Goal: Transaction & Acquisition: Book appointment/travel/reservation

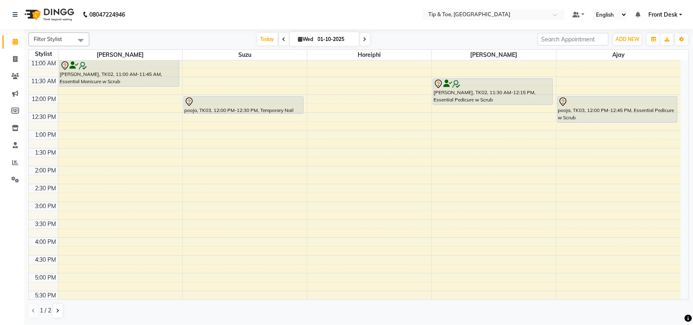
scroll to position [107, 0]
click at [139, 122] on div "8:00 AM 8:30 AM 9:00 AM 9:30 AM 10:00 AM 10:30 AM 11:00 AM 11:30 AM 12:00 PM 12…" at bounding box center [355, 186] width 652 height 464
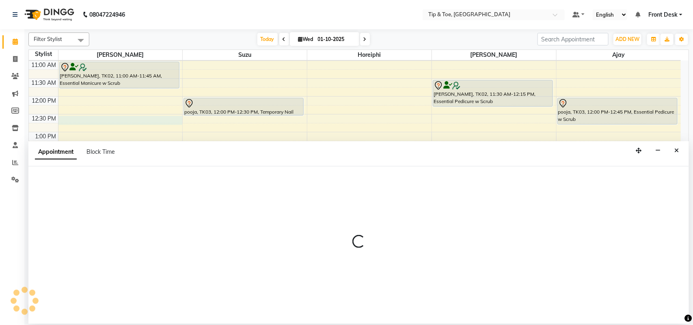
select select "38741"
select select "tentative"
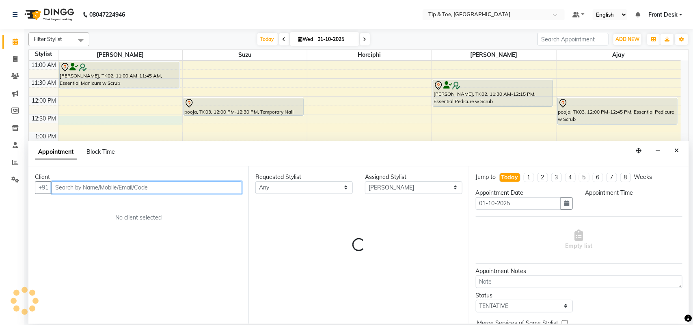
select select "750"
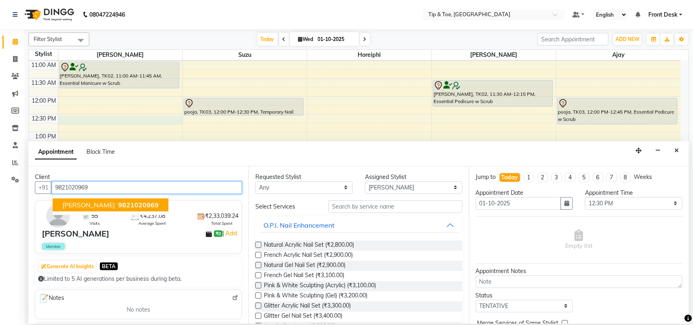
click at [120, 205] on span "9821020969" at bounding box center [138, 205] width 41 height 8
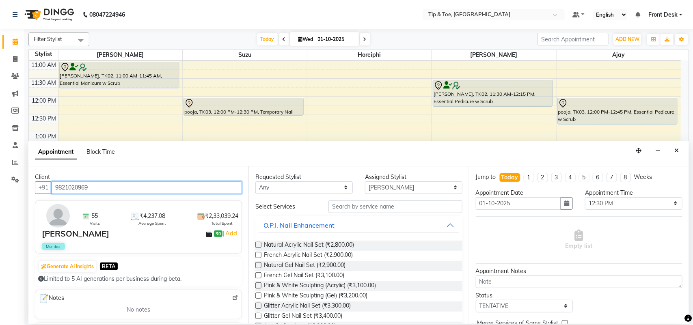
type input "9821020969"
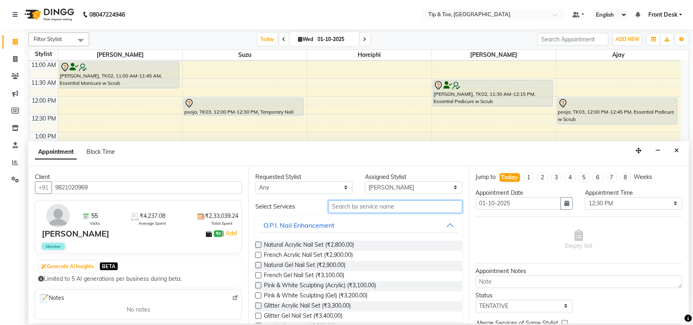
click at [391, 205] on input "text" at bounding box center [395, 206] width 134 height 13
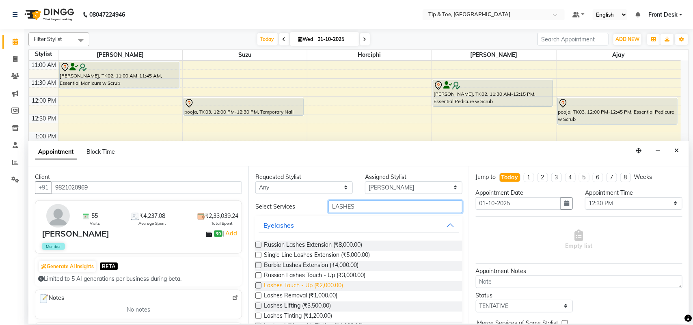
type input "LASHES"
click at [284, 283] on span "Lashes Touch - Up (₹2,000.00)" at bounding box center [303, 286] width 79 height 10
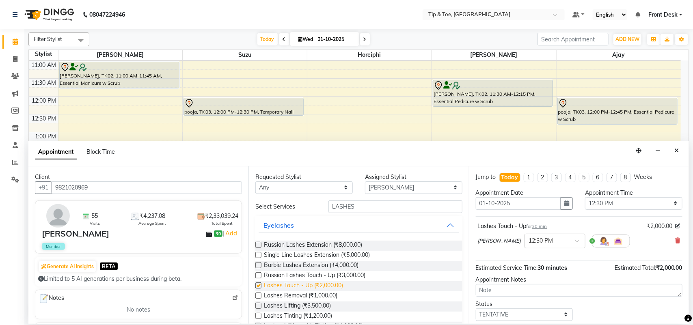
checkbox input "false"
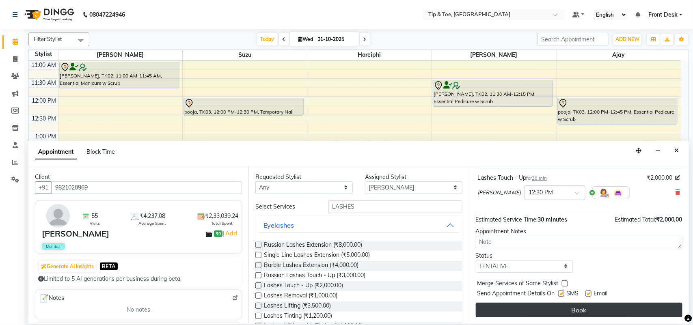
click at [657, 304] on button "Book" at bounding box center [579, 310] width 207 height 15
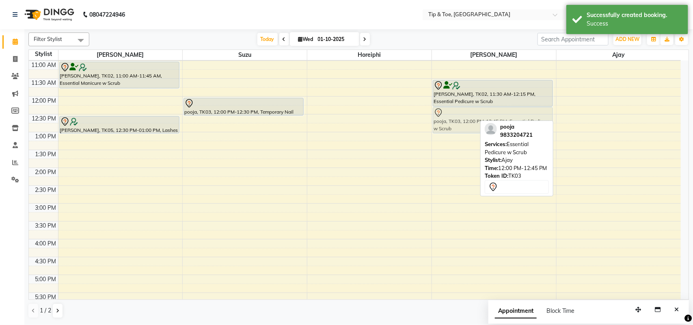
drag, startPoint x: 581, startPoint y: 108, endPoint x: 474, endPoint y: 116, distance: 107.8
click at [474, 116] on tr "[PERSON_NAME], TK02, 11:00 AM-11:45 AM, Essential Manicure w Scrub [PERSON_NAME…" at bounding box center [355, 186] width 652 height 464
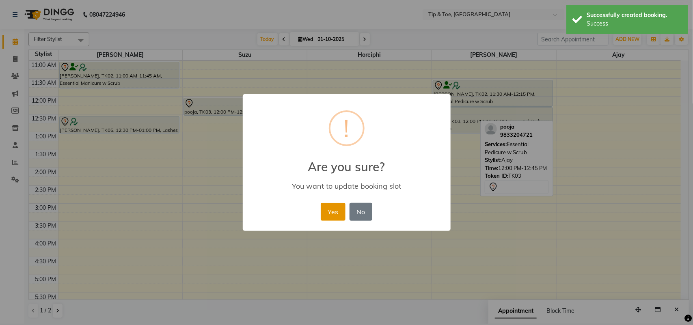
click at [337, 203] on button "Yes" at bounding box center [333, 212] width 25 height 18
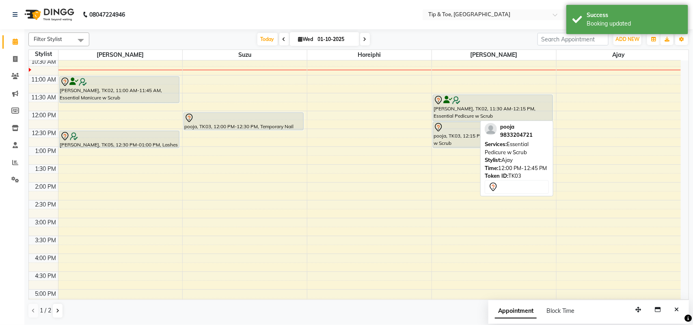
scroll to position [230, 0]
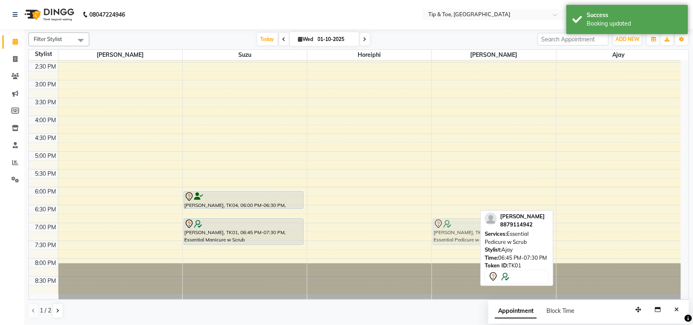
drag, startPoint x: 607, startPoint y: 238, endPoint x: 538, endPoint y: 240, distance: 69.0
click at [538, 240] on div "Filter Stylist Select All [PERSON_NAME] Suzu Horeiphi [PERSON_NAME] [PERSON_NAM…" at bounding box center [358, 175] width 660 height 293
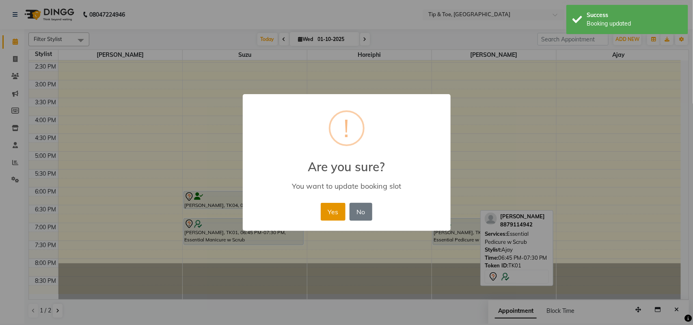
click at [332, 215] on button "Yes" at bounding box center [333, 212] width 25 height 18
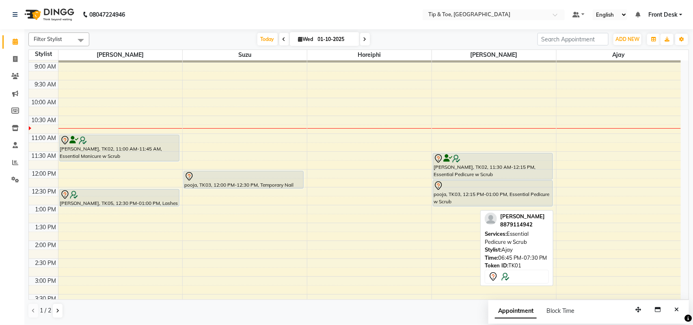
scroll to position [32, 0]
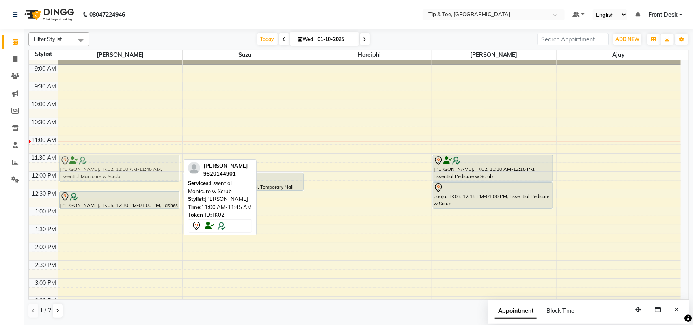
drag, startPoint x: 105, startPoint y: 156, endPoint x: 112, endPoint y: 174, distance: 19.4
click at [112, 174] on div "[PERSON_NAME], TK02, 11:00 AM-11:45 AM, Essential Manicure w Scrub [PERSON_NAME…" at bounding box center [120, 261] width 124 height 464
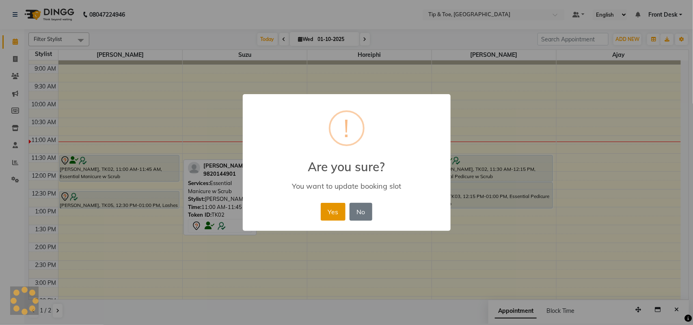
click at [339, 214] on button "Yes" at bounding box center [333, 212] width 25 height 18
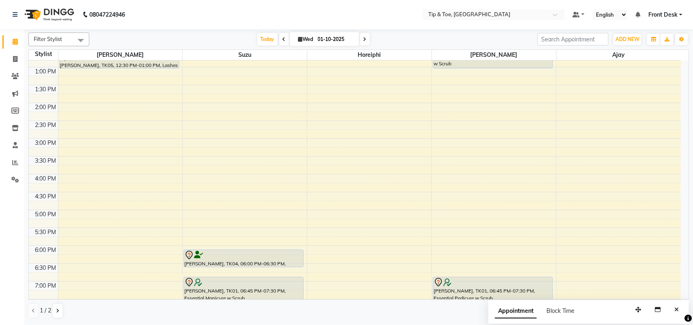
scroll to position [170, 0]
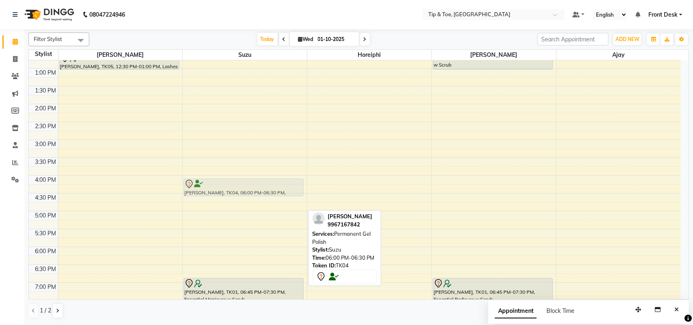
drag, startPoint x: 272, startPoint y: 256, endPoint x: 277, endPoint y: 181, distance: 75.2
click at [277, 181] on div "pooja, TK03, 12:00 PM-12:30 PM, Temporary Nail Extension [PERSON_NAME], TK04, 0…" at bounding box center [245, 122] width 124 height 464
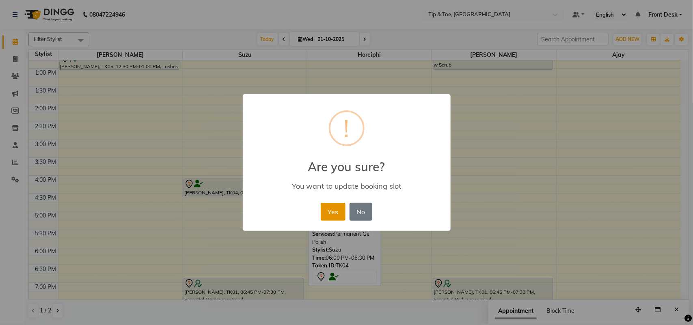
click at [328, 217] on button "Yes" at bounding box center [333, 212] width 25 height 18
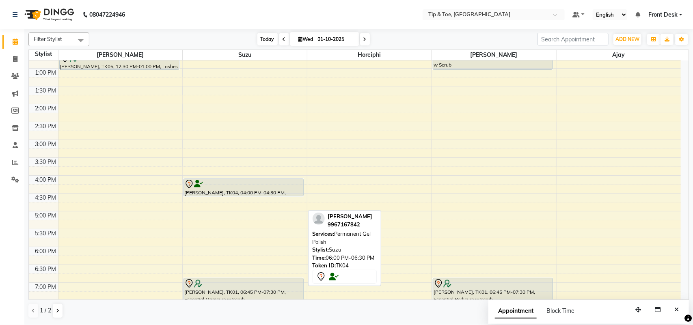
click at [267, 37] on span "Today" at bounding box center [267, 39] width 20 height 13
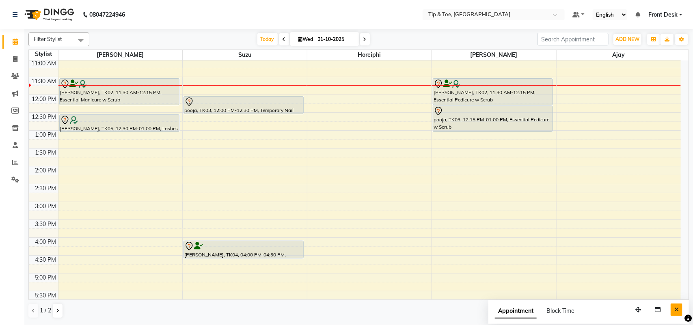
click at [674, 309] on icon "Close" at bounding box center [676, 310] width 4 height 6
click at [256, 175] on div "8:00 AM 8:30 AM 9:00 AM 9:30 AM 10:00 AM 10:30 AM 11:00 AM 11:30 AM 12:00 PM 12…" at bounding box center [355, 184] width 652 height 464
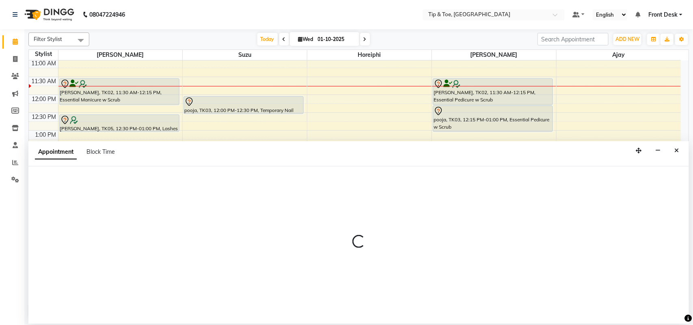
select select "38742"
select select "840"
select select "tentative"
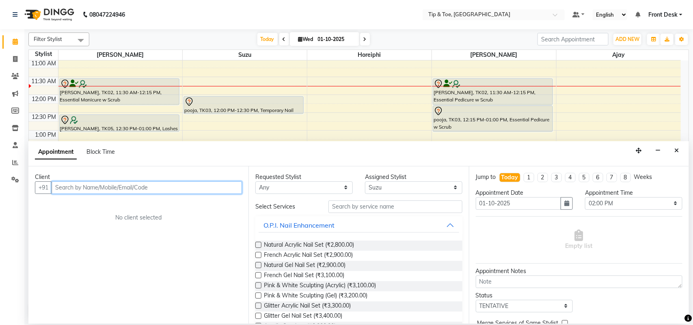
click at [195, 189] on input "text" at bounding box center [147, 187] width 190 height 13
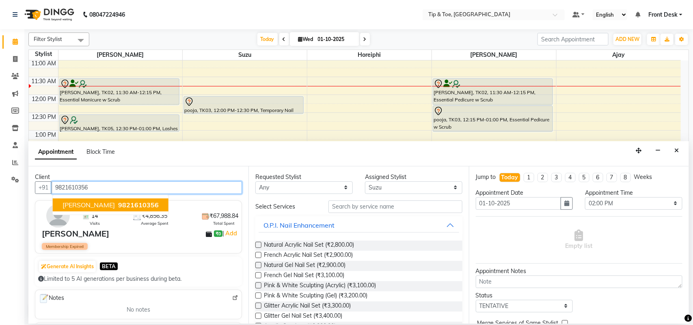
click at [141, 199] on button "[PERSON_NAME] 9821610356" at bounding box center [111, 204] width 116 height 13
type input "9821610356"
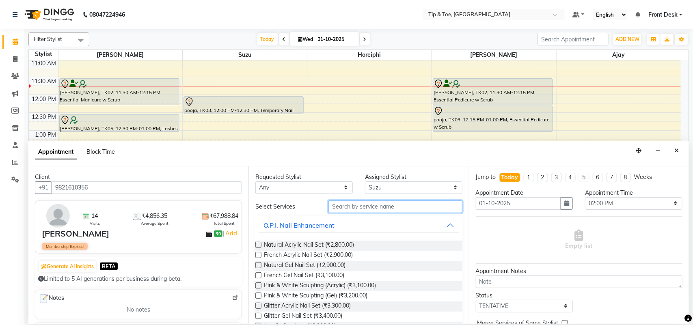
click at [362, 207] on input "text" at bounding box center [395, 206] width 134 height 13
click at [342, 187] on select "Any [PERSON_NAME] MAHESKAR [PERSON_NAME] Horeiphi [PERSON_NAME] Suzu" at bounding box center [303, 187] width 97 height 13
select select "38742"
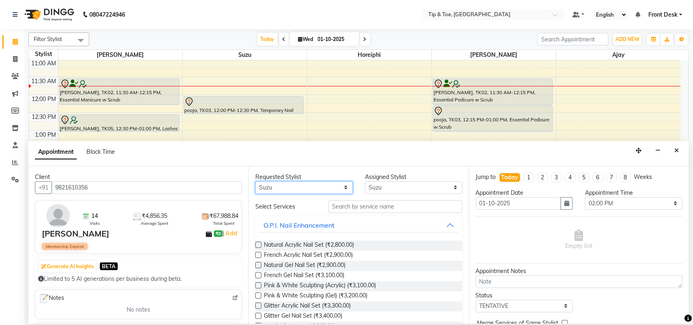
click at [255, 181] on select "Any [PERSON_NAME] MAHESKAR [PERSON_NAME] Horeiphi [PERSON_NAME] Suzu" at bounding box center [303, 187] width 97 height 13
click at [376, 206] on input "text" at bounding box center [395, 206] width 134 height 13
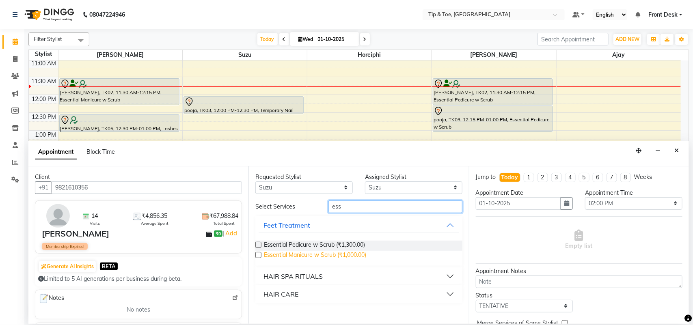
type input "ess"
click at [299, 252] on span "Essential Manicure w Scrub (₹1,000.00)" at bounding box center [315, 256] width 102 height 10
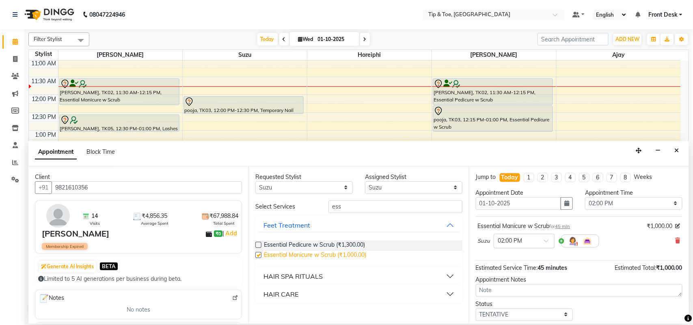
checkbox input "false"
click at [355, 209] on input "ess" at bounding box center [395, 206] width 134 height 13
type input "e"
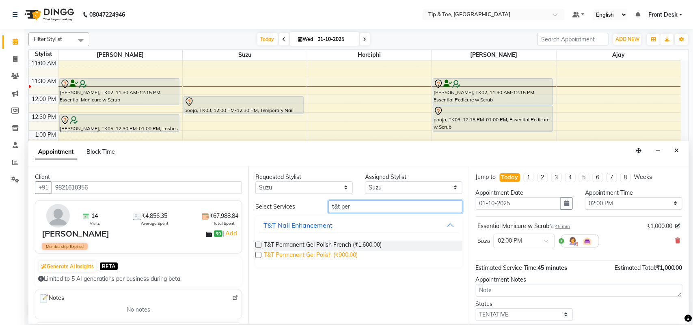
type input "t&t per"
click at [315, 256] on span "T&T Permanent Gel Polish (₹900.00)" at bounding box center [311, 256] width 94 height 10
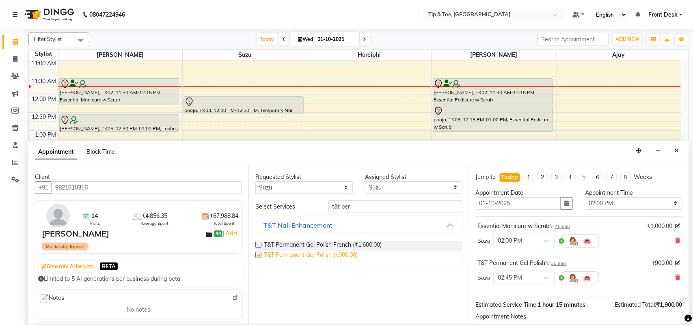
checkbox input "false"
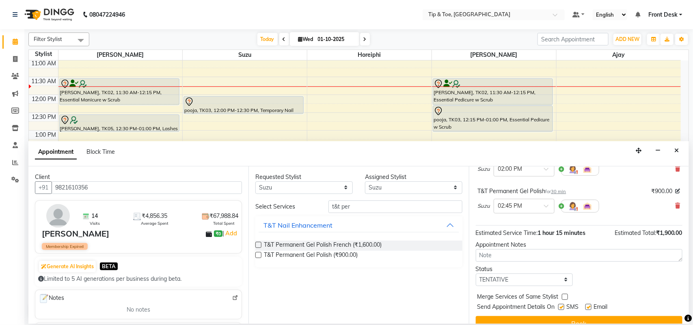
scroll to position [0, 0]
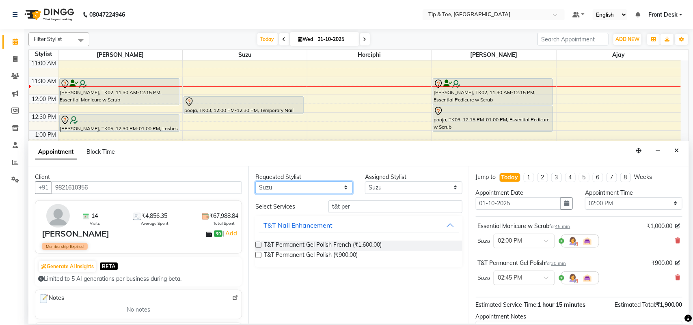
click at [351, 187] on select "Any [PERSON_NAME] MAHESKAR [PERSON_NAME] Horeiphi [PERSON_NAME] Suzu" at bounding box center [303, 187] width 97 height 13
select select "38703"
click at [255, 181] on select "Any [PERSON_NAME] MAHESKAR [PERSON_NAME] Horeiphi [PERSON_NAME] Suzu" at bounding box center [303, 187] width 97 height 13
select select "38703"
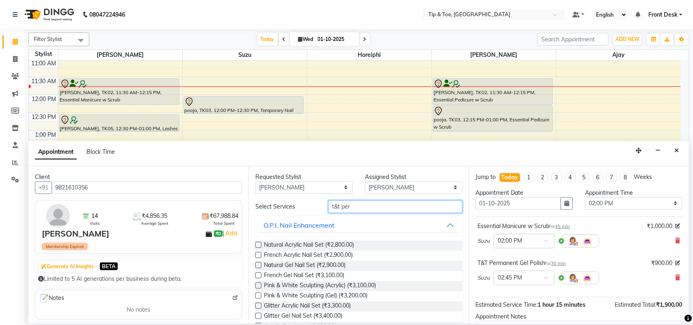
click at [392, 203] on input "t&t per" at bounding box center [395, 206] width 134 height 13
type input "t"
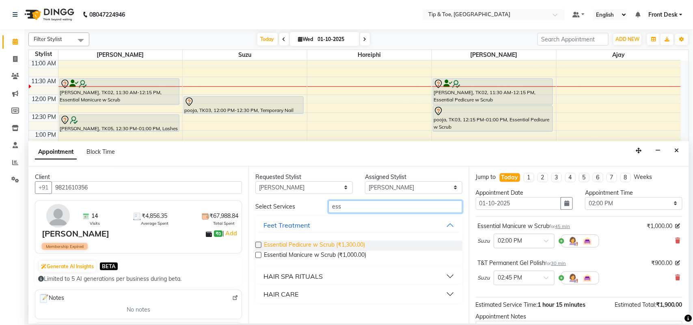
type input "ess"
click at [319, 247] on span "Essential Pedicure w Scrub (₹1,300.00)" at bounding box center [314, 246] width 101 height 10
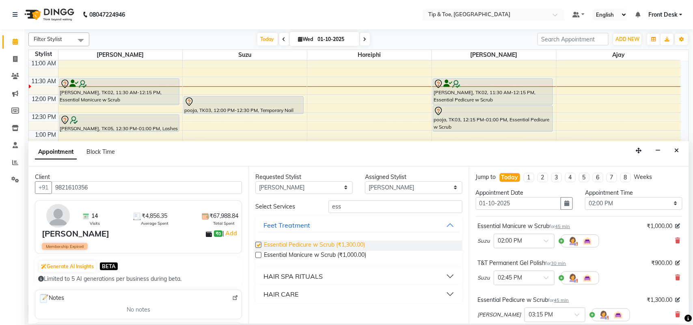
checkbox input "false"
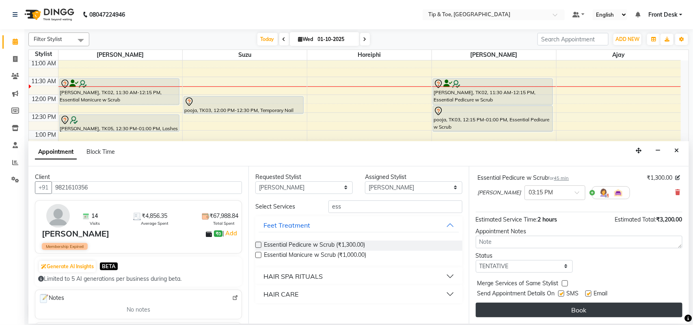
click at [634, 307] on button "Book" at bounding box center [579, 310] width 207 height 15
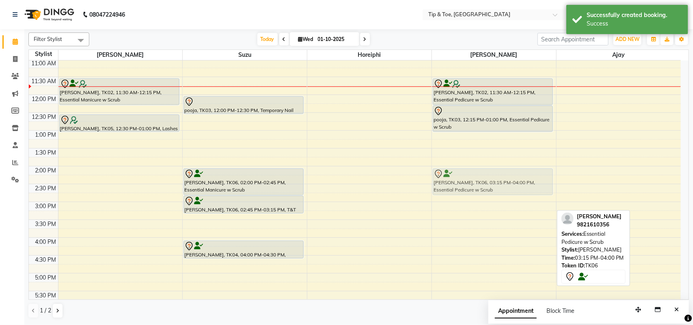
drag, startPoint x: 508, startPoint y: 230, endPoint x: 504, endPoint y: 187, distance: 42.8
click at [504, 187] on div "[PERSON_NAME], TK02, 11:30 AM-12:15 PM, Essential Pedicure w Scrub pooja, TK03,…" at bounding box center [494, 184] width 124 height 464
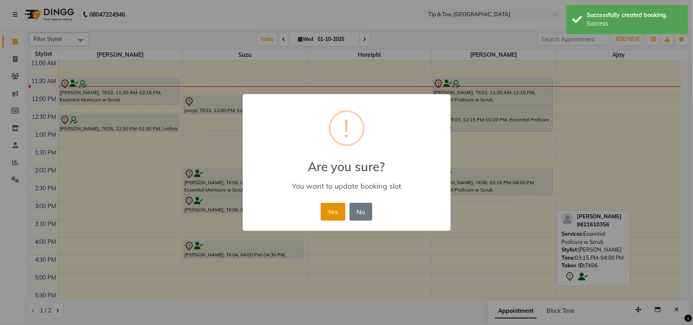
click at [329, 204] on button "Yes" at bounding box center [333, 212] width 25 height 18
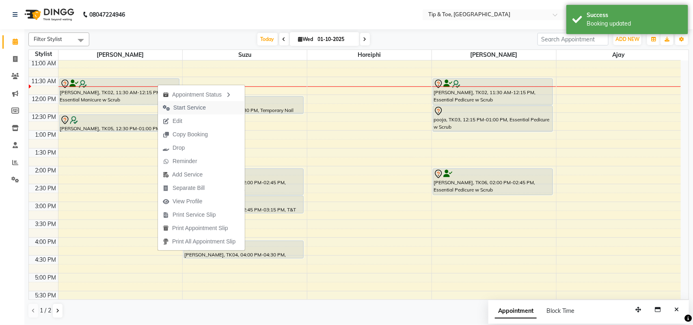
click at [170, 108] on span "Start Service" at bounding box center [184, 107] width 53 height 13
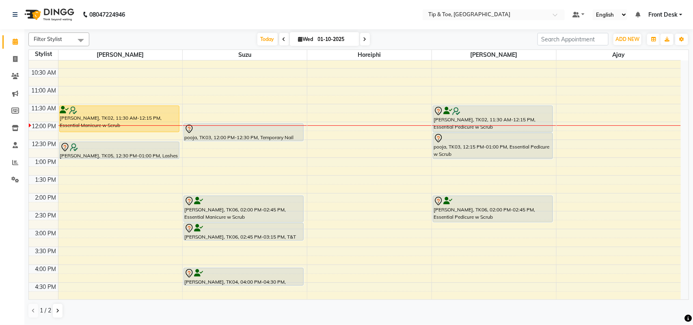
scroll to position [101, 0]
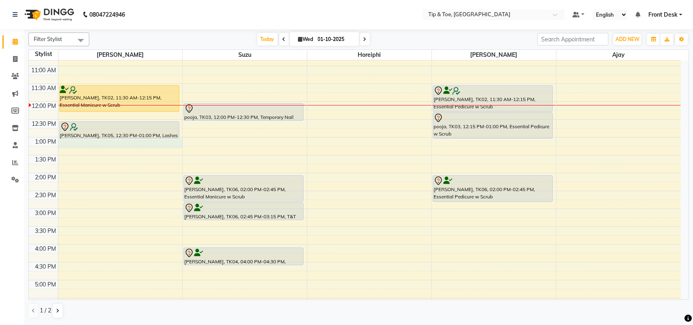
click at [128, 142] on div "8:00 AM 8:30 AM 9:00 AM 9:30 AM 10:00 AM 10:30 AM 11:00 AM 11:30 AM 12:00 PM 12…" at bounding box center [355, 191] width 652 height 464
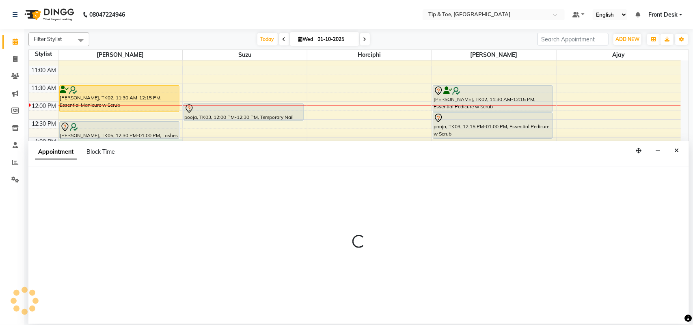
select select "38741"
select select "780"
select select "tentative"
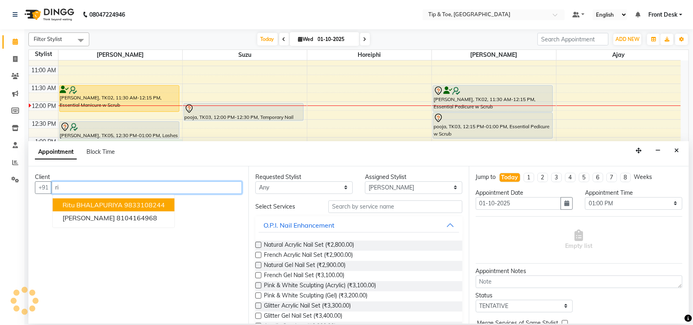
type input "r"
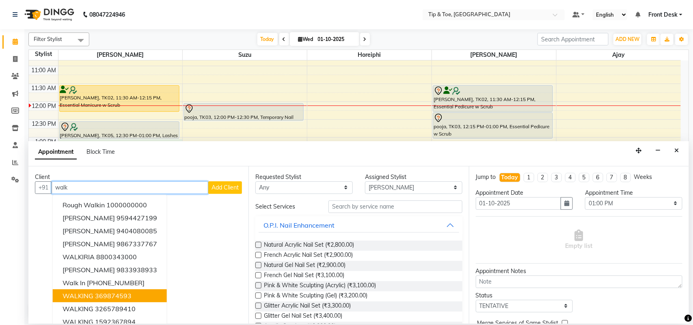
click at [115, 295] on ngb-highlight "369874593" at bounding box center [113, 296] width 37 height 8
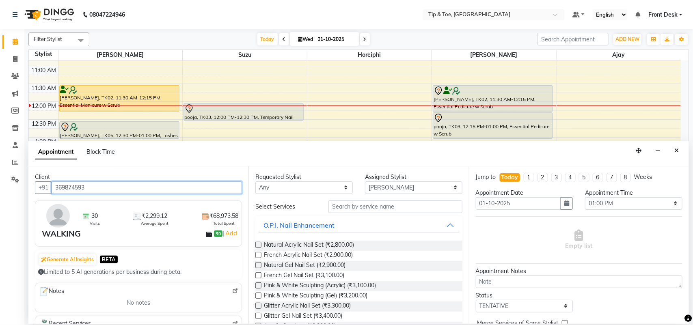
type input "369874593"
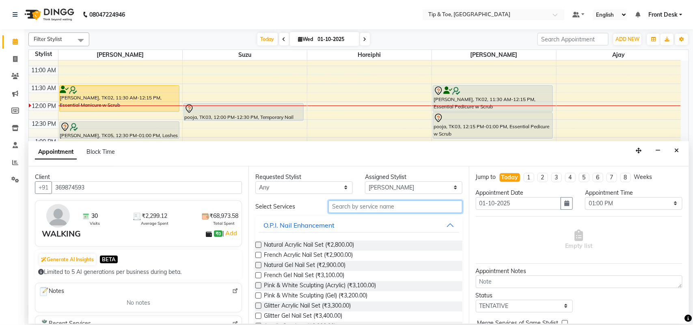
click at [369, 205] on input "text" at bounding box center [395, 206] width 134 height 13
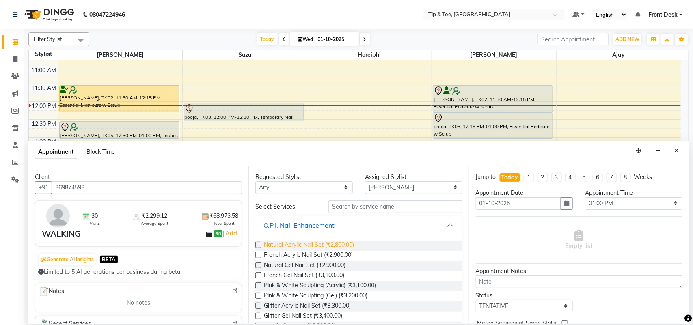
click at [319, 243] on span "Natural Acrylic Nail Set (₹2,800.00)" at bounding box center [309, 246] width 90 height 10
checkbox input "false"
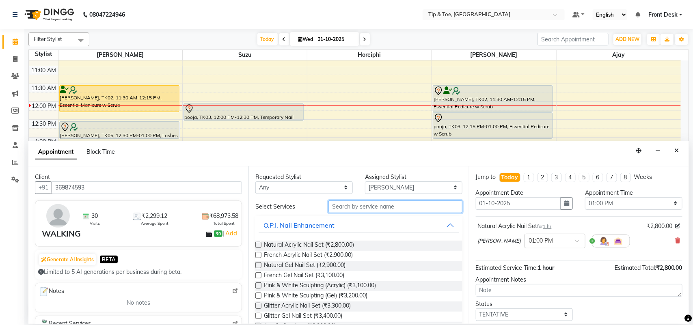
click at [353, 207] on input "text" at bounding box center [395, 206] width 134 height 13
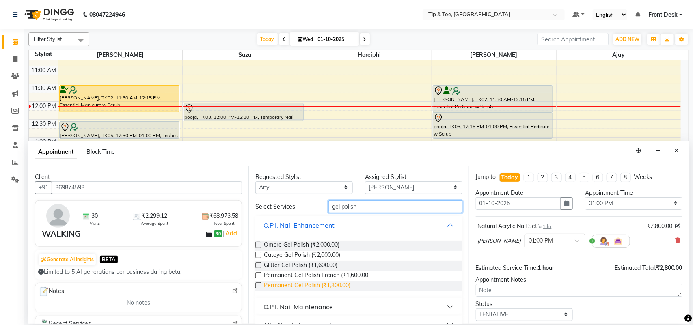
type input "gel polish"
click at [314, 284] on span "Permanent Gel Polish (₹1,300.00)" at bounding box center [307, 286] width 86 height 10
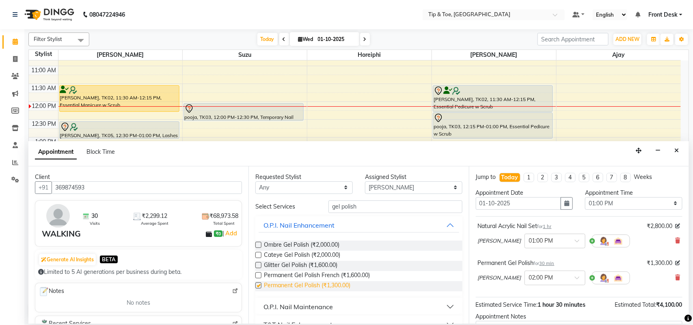
checkbox input "false"
click at [618, 312] on div "Jump to Today 1 2 3 4 5 6 7 8 Weeks Appointment Date 01-10-2025 Appointment Tim…" at bounding box center [579, 244] width 220 height 157
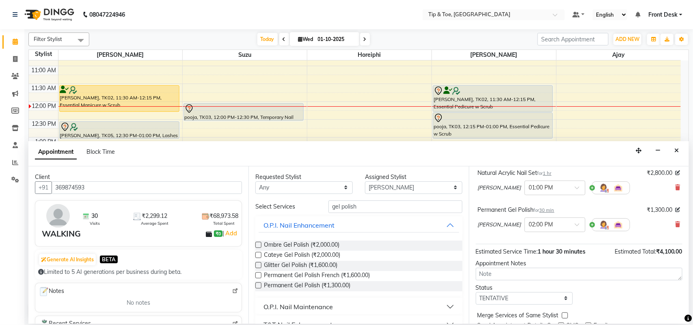
scroll to position [86, 0]
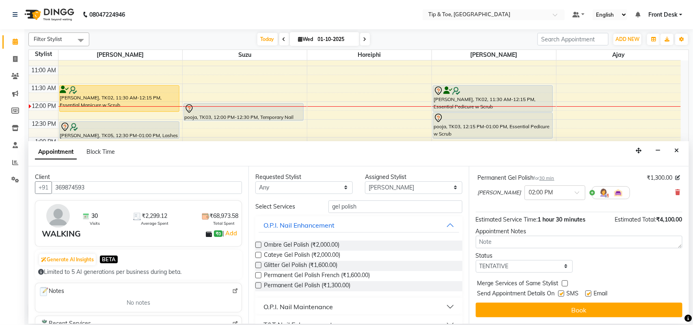
click at [618, 312] on button "Book" at bounding box center [579, 310] width 207 height 15
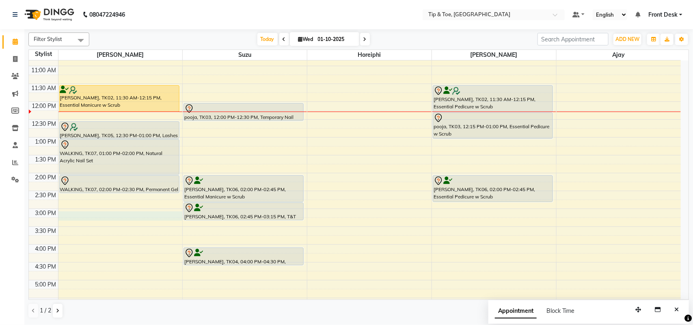
click at [102, 213] on div "8:00 AM 8:30 AM 9:00 AM 9:30 AM 10:00 AM 10:30 AM 11:00 AM 11:30 AM 12:00 PM 12…" at bounding box center [355, 191] width 652 height 464
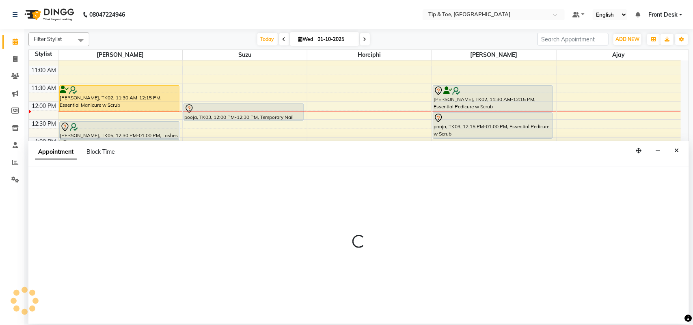
select select "38741"
select select "tentative"
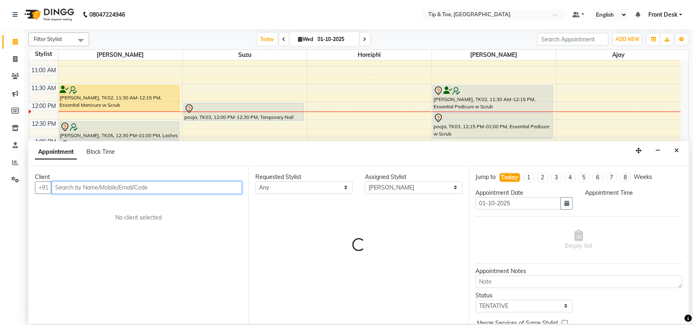
select select "900"
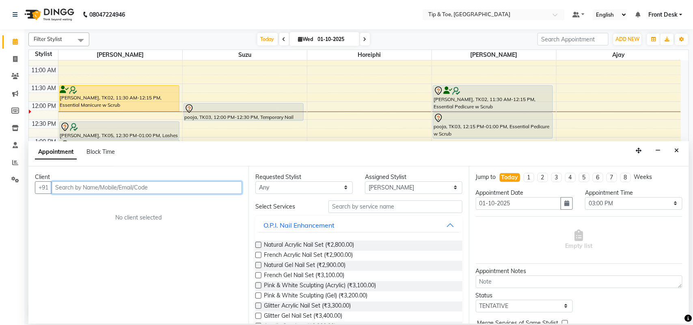
paste input "9821653388"
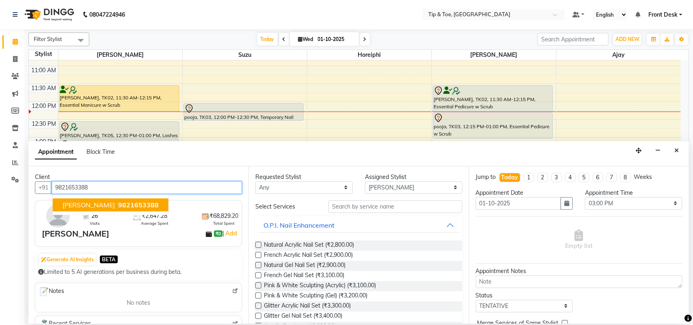
click at [102, 207] on span "Chandini Shah" at bounding box center [88, 205] width 52 height 8
type input "9821653388"
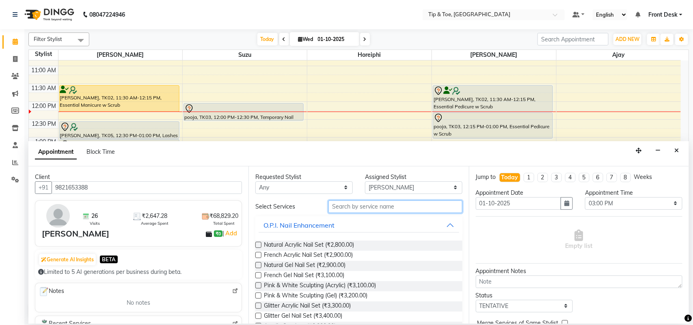
click at [345, 204] on input "text" at bounding box center [395, 206] width 134 height 13
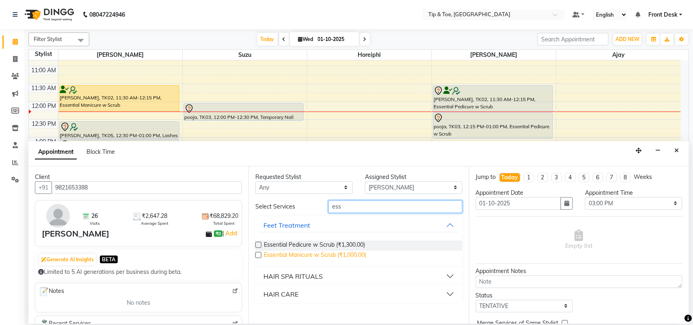
type input "ess"
click at [342, 254] on span "Essential Manicure w Scrub (₹1,000.00)" at bounding box center [315, 256] width 102 height 10
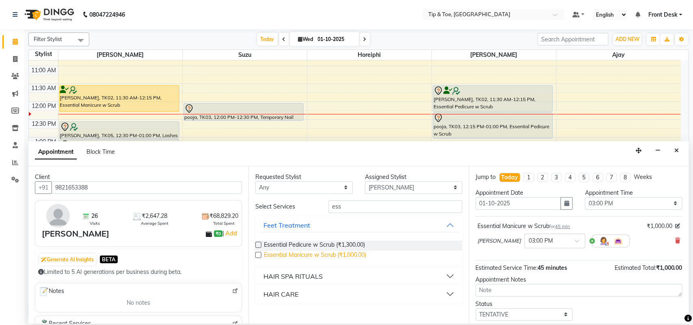
click at [299, 254] on span "Essential Manicure w Scrub (₹1,000.00)" at bounding box center [315, 256] width 102 height 10
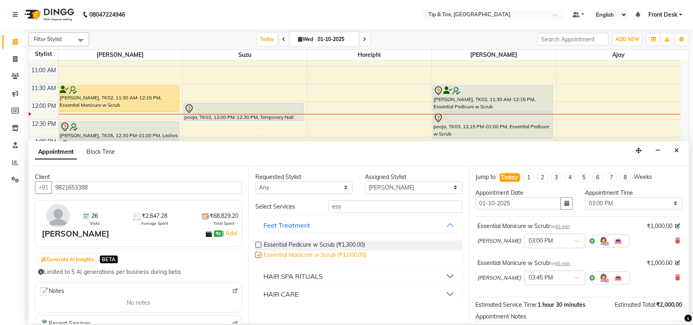
checkbox input "false"
click at [616, 281] on div "Bhavna × 03:45 PM" at bounding box center [579, 277] width 202 height 21
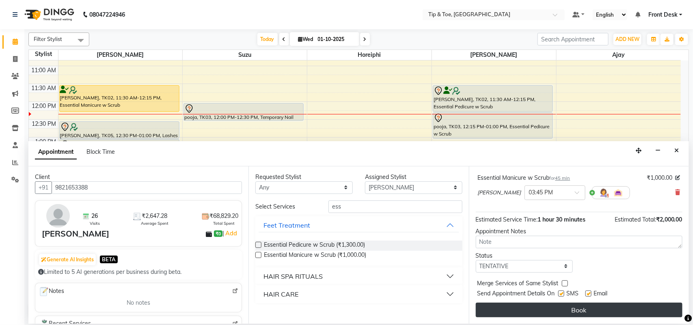
click at [605, 312] on button "Book" at bounding box center [579, 310] width 207 height 15
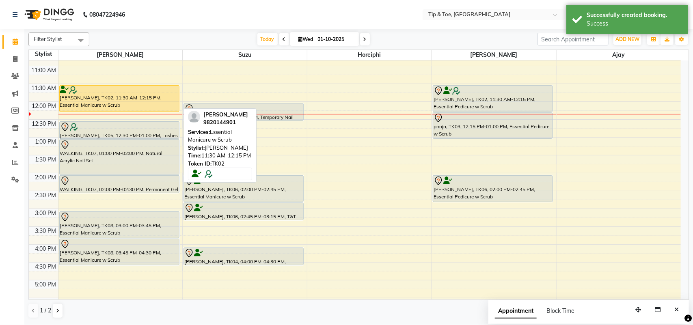
click at [88, 102] on div "[PERSON_NAME], TK02, 11:30 AM-12:15 PM, Essential Manicure w Scrub" at bounding box center [119, 99] width 119 height 26
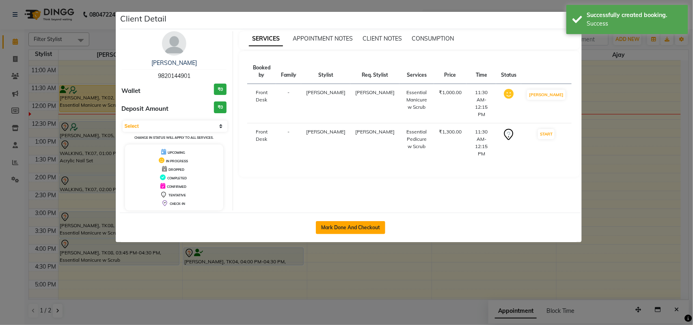
click at [346, 230] on button "Mark Done And Checkout" at bounding box center [350, 227] width 69 height 13
select select "service"
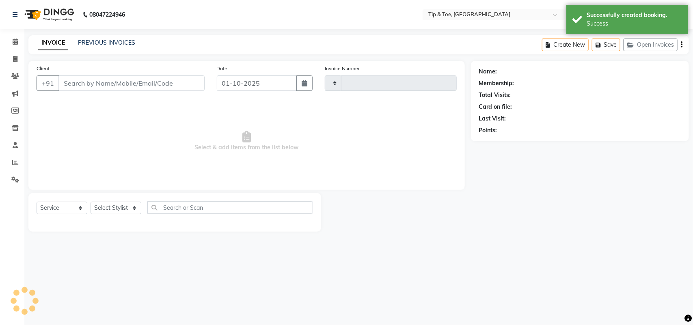
type input "1299"
select select "5655"
type input "9820144901"
select select "38741"
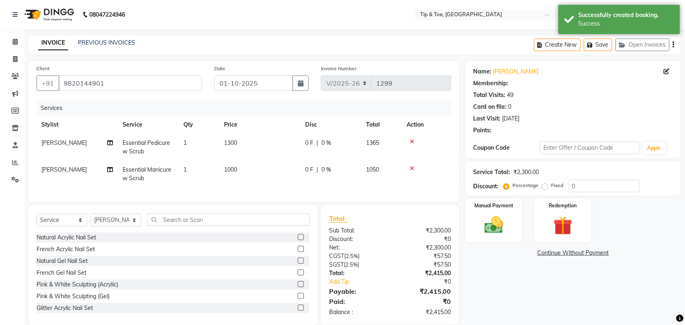
type input "20"
select select "1: Object"
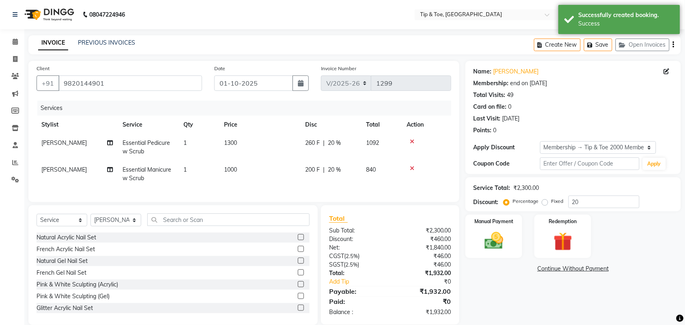
click at [521, 314] on div "Name: Sunita Aggarwal Membership: end on 15-02-2028 Total Visits: 49 Card on fi…" at bounding box center [576, 193] width 222 height 264
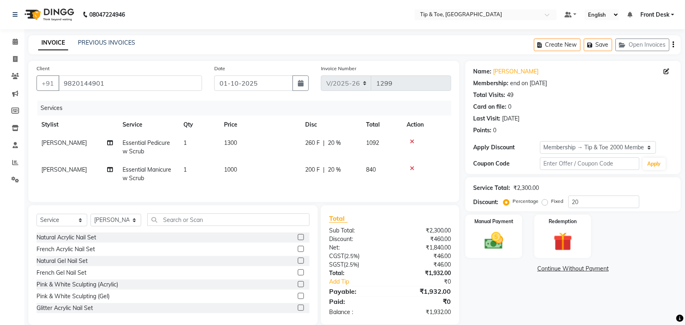
scroll to position [19, 0]
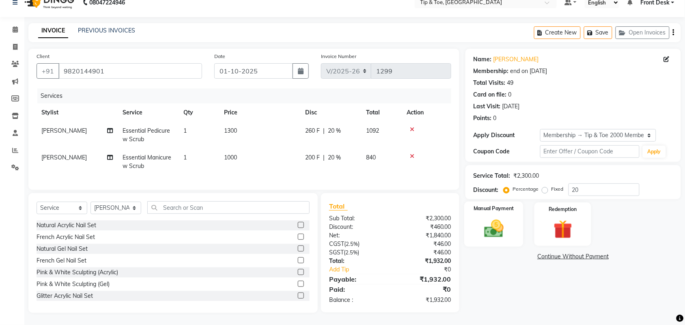
click at [495, 217] on img at bounding box center [494, 228] width 32 height 22
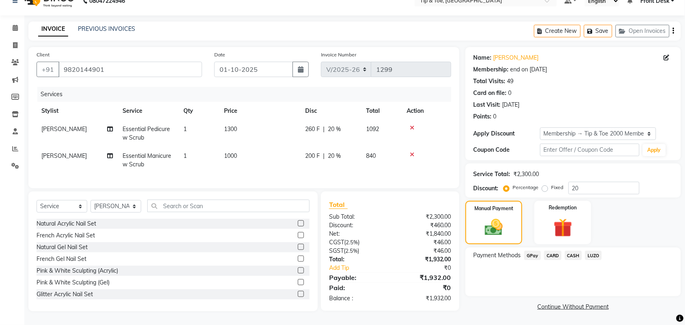
click at [553, 251] on span "CARD" at bounding box center [552, 255] width 17 height 9
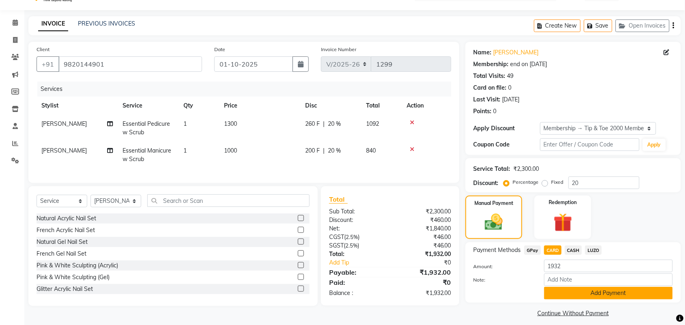
click at [581, 293] on button "Add Payment" at bounding box center [608, 293] width 129 height 13
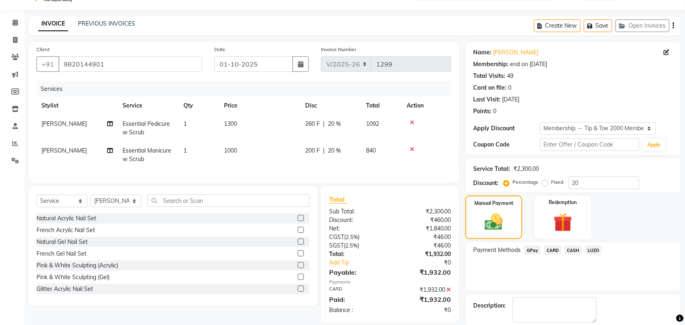
click at [623, 271] on div "Payment Methods GPay CARD CASH LUZO" at bounding box center [572, 266] width 215 height 49
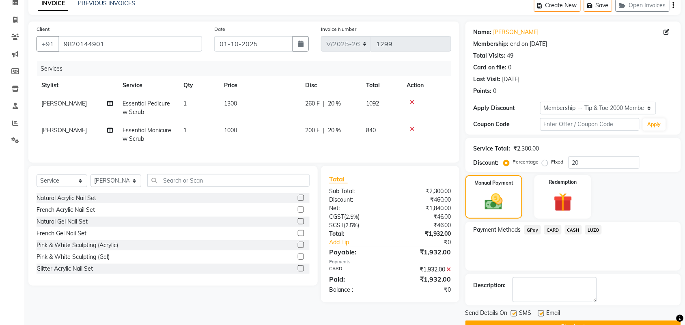
scroll to position [60, 0]
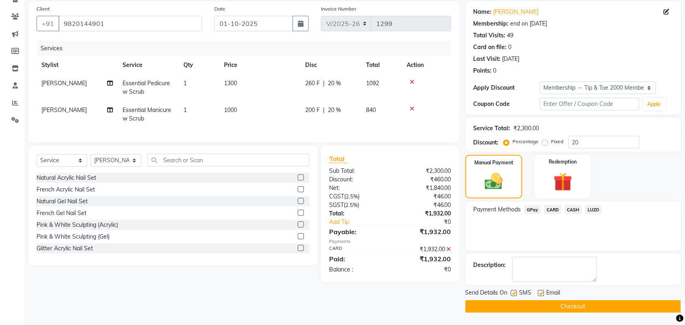
click at [581, 303] on button "Checkout" at bounding box center [572, 306] width 215 height 13
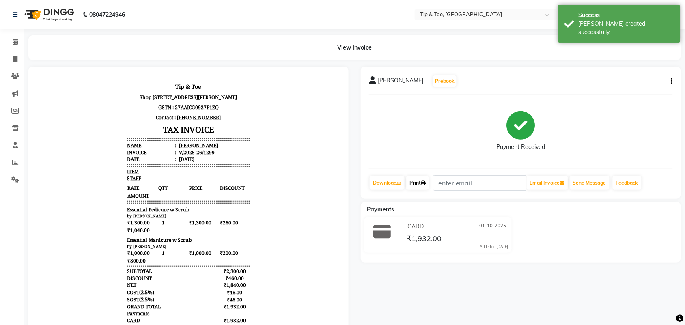
click at [414, 183] on link "Print" at bounding box center [417, 183] width 23 height 14
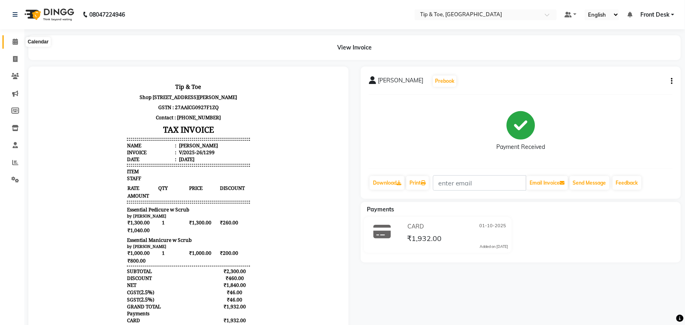
click at [13, 41] on icon at bounding box center [15, 42] width 5 height 6
